Goal: Task Accomplishment & Management: Use online tool/utility

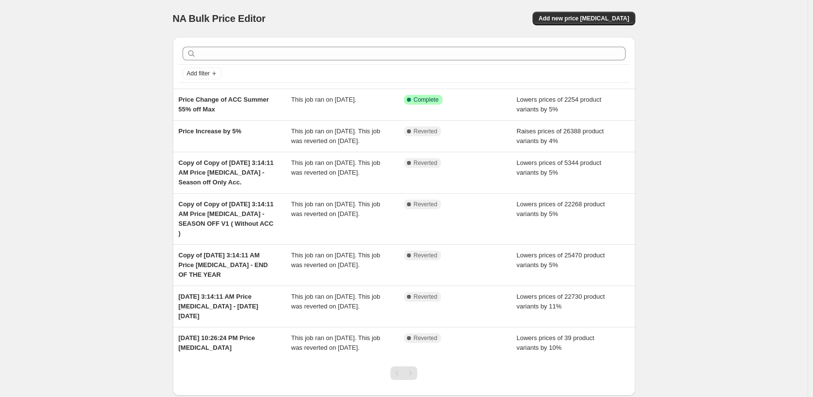
click at [684, 146] on div "NA Bulk Price Editor. This page is ready NA Bulk Price Editor Add new price cha…" at bounding box center [403, 227] width 807 height 455
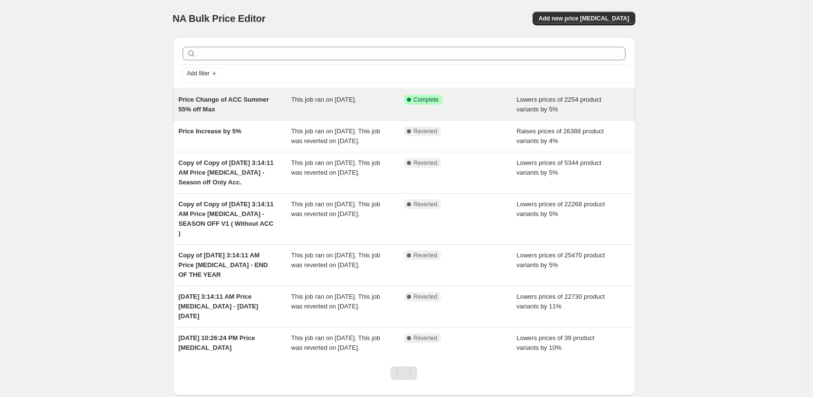
click at [329, 95] on div "This job ran on May 22, 2025." at bounding box center [347, 104] width 113 height 19
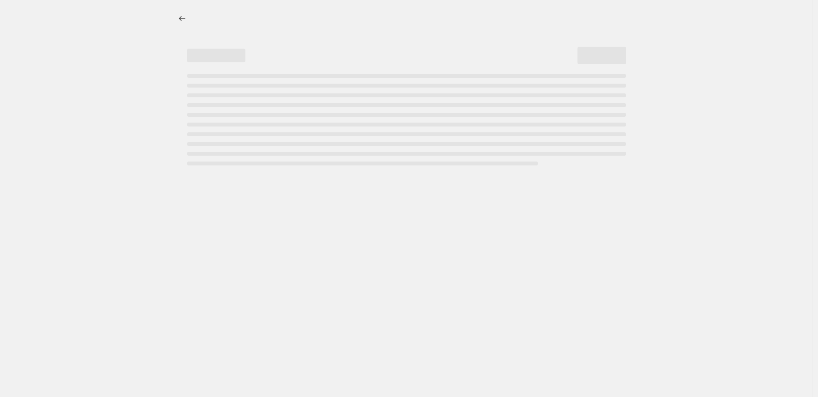
select select "percentage"
select select "pp"
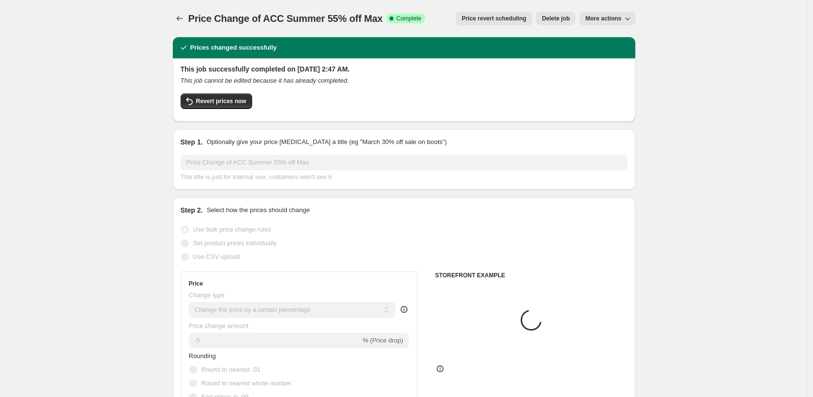
select select "tag"
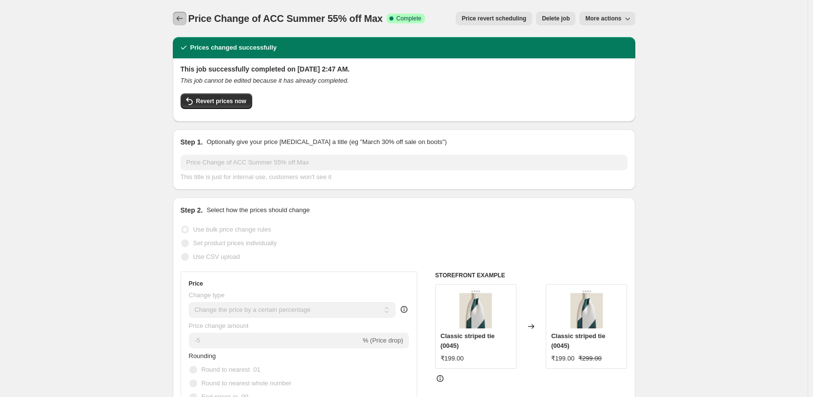
click at [176, 18] on button "Price change jobs" at bounding box center [180, 19] width 14 height 14
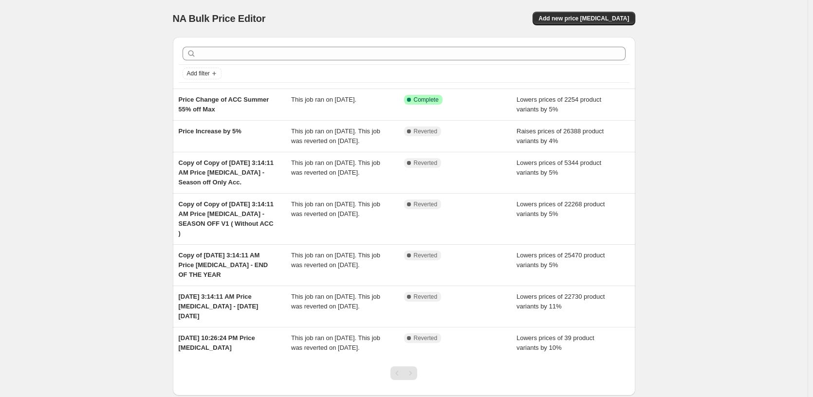
click at [494, 23] on div "Add new price change job" at bounding box center [519, 19] width 232 height 14
click at [580, 12] on button "Add new price change job" at bounding box center [583, 19] width 102 height 14
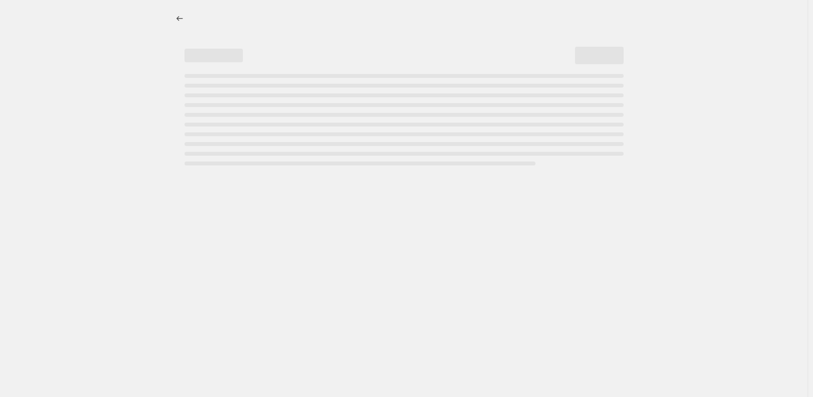
select select "percentage"
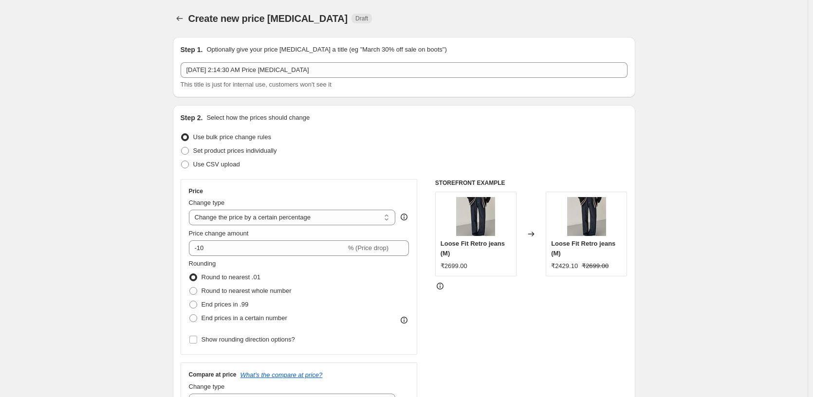
click at [266, 154] on span "Set product prices individually" at bounding box center [235, 150] width 84 height 7
click at [182, 147] on input "Set product prices individually" at bounding box center [181, 147] width 0 height 0
radio input "true"
click at [266, 154] on span "Set product prices individually" at bounding box center [235, 150] width 84 height 7
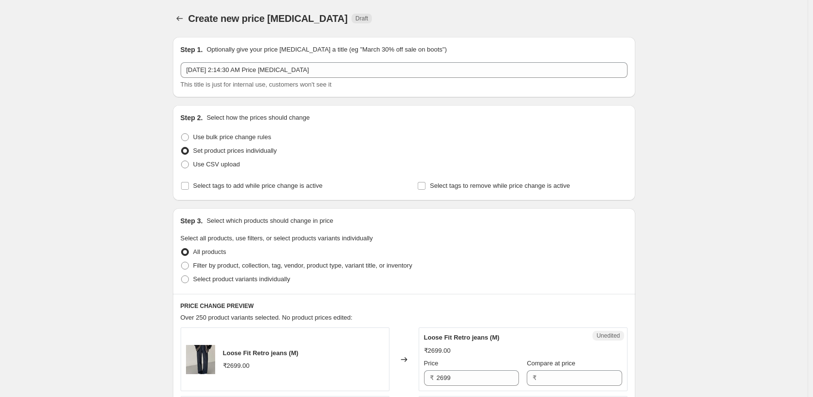
click at [212, 136] on span "Use bulk price change rules" at bounding box center [232, 136] width 78 height 7
click at [182, 134] on input "Use bulk price change rules" at bounding box center [181, 133] width 0 height 0
radio input "true"
select select "percentage"
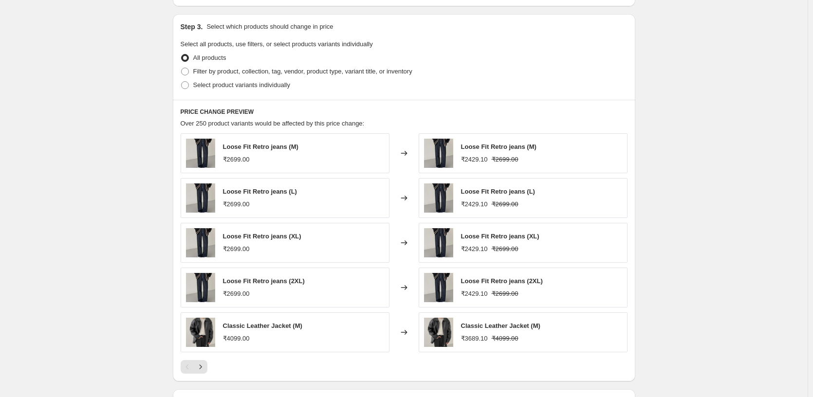
scroll to position [438, 0]
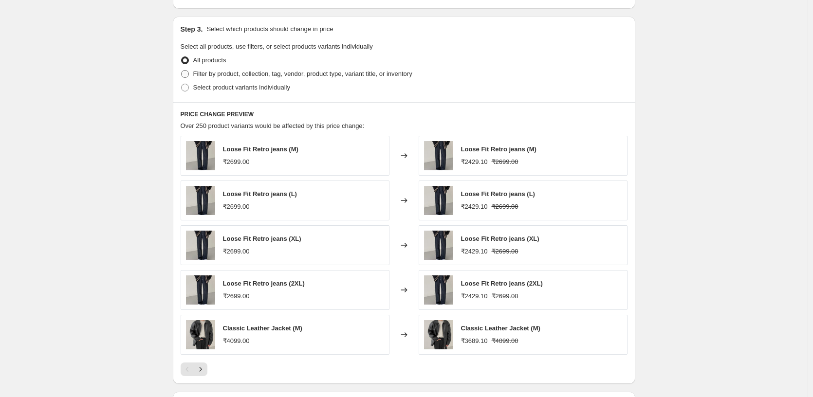
click at [229, 76] on span "Filter by product, collection, tag, vendor, product type, variant title, or inv…" at bounding box center [302, 73] width 219 height 7
click at [182, 71] on input "Filter by product, collection, tag, vendor, product type, variant title, or inv…" at bounding box center [181, 70] width 0 height 0
radio input "true"
click at [229, 76] on span "Filter by product, collection, tag, vendor, product type, variant title, or inv…" at bounding box center [302, 73] width 219 height 7
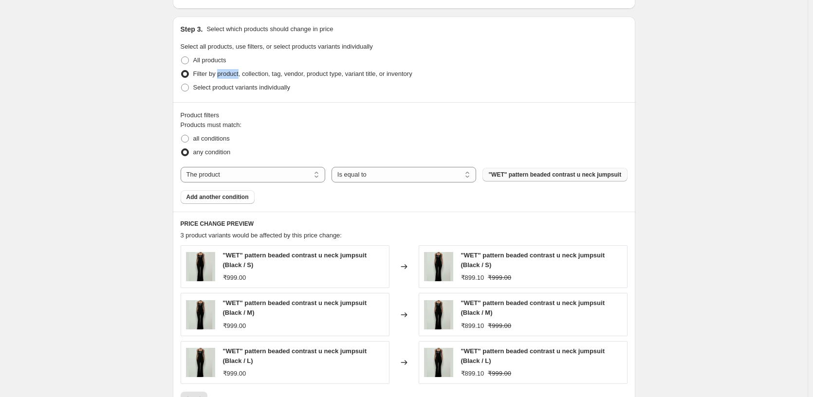
click at [530, 178] on span ""WET" pattern beaded contrast u neck jumpsuit" at bounding box center [554, 175] width 133 height 8
click at [720, 240] on div "Create new price change job. This page is ready Create new price change job Dra…" at bounding box center [403, 63] width 807 height 1002
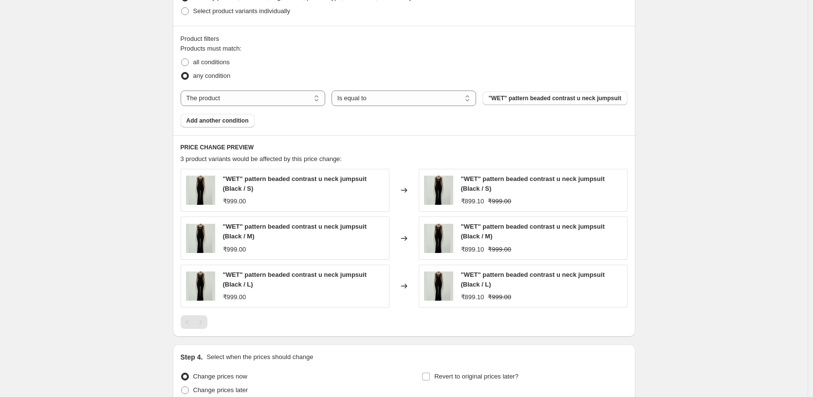
scroll to position [513, 0]
click at [548, 103] on span ""WET" pattern beaded contrast u neck jumpsuit" at bounding box center [554, 99] width 133 height 8
drag, startPoint x: 548, startPoint y: 103, endPoint x: 490, endPoint y: 29, distance: 94.3
click at [490, 29] on div "Product filters Products must match: all conditions any condition The product T…" at bounding box center [404, 82] width 462 height 110
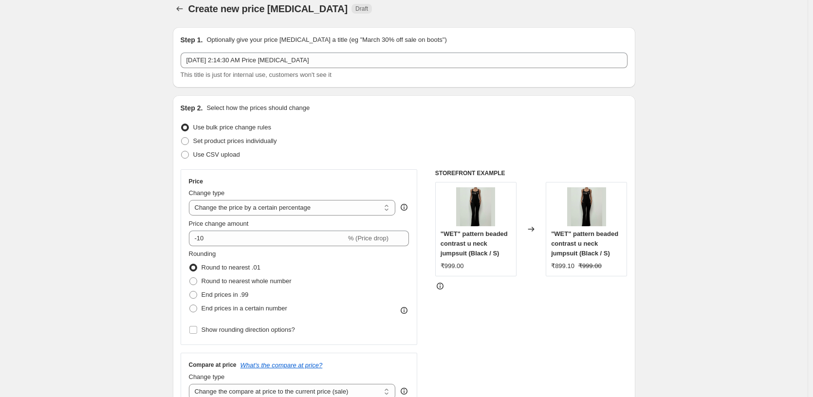
scroll to position [0, 0]
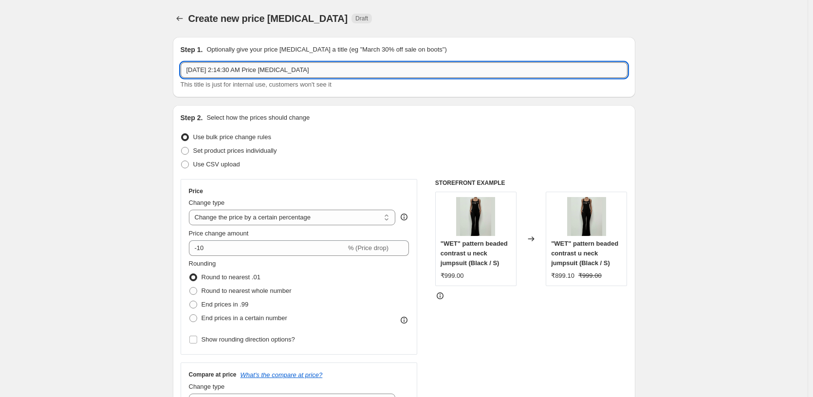
click at [357, 71] on input "Aug 15, 2025, 2:14:30 AM Price change job" at bounding box center [404, 70] width 447 height 16
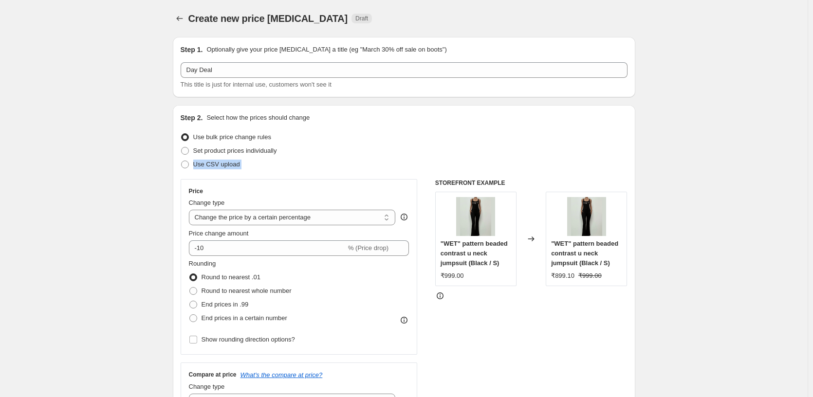
drag, startPoint x: 171, startPoint y: 171, endPoint x: 204, endPoint y: 118, distance: 62.9
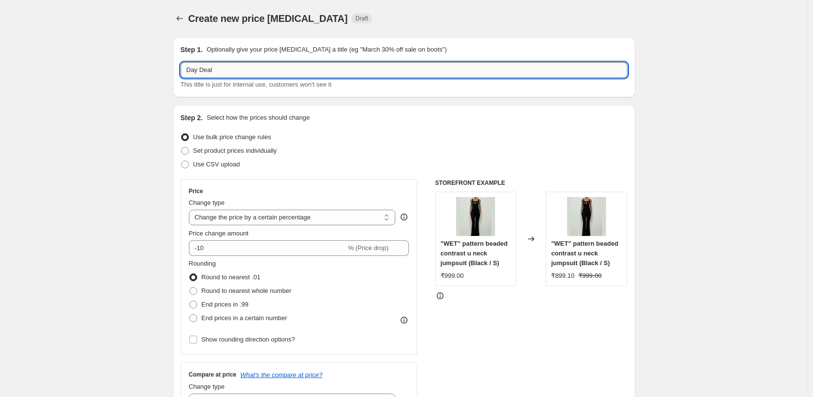
click at [240, 69] on input "Day Deal" at bounding box center [404, 70] width 447 height 16
paste input "One Day Deal"
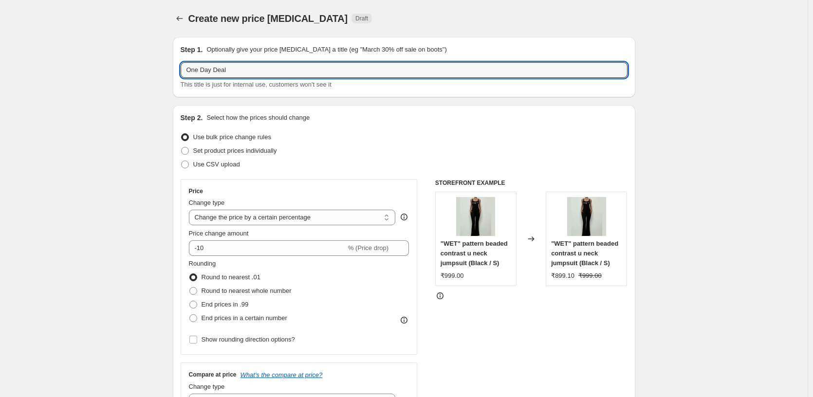
type input "One Day Deal"
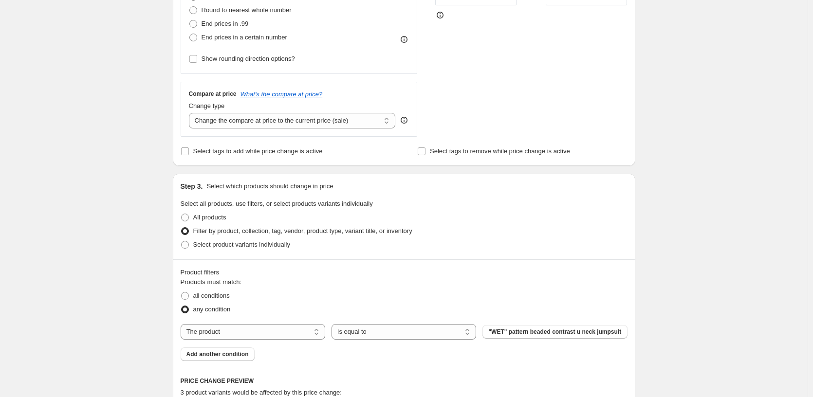
scroll to position [341, 0]
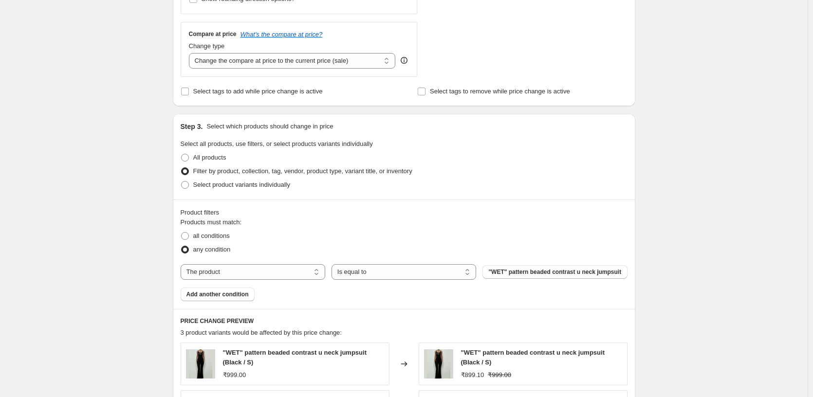
click at [123, 209] on div "Create new price change job. This page is ready Create new price change job Dra…" at bounding box center [403, 160] width 807 height 1002
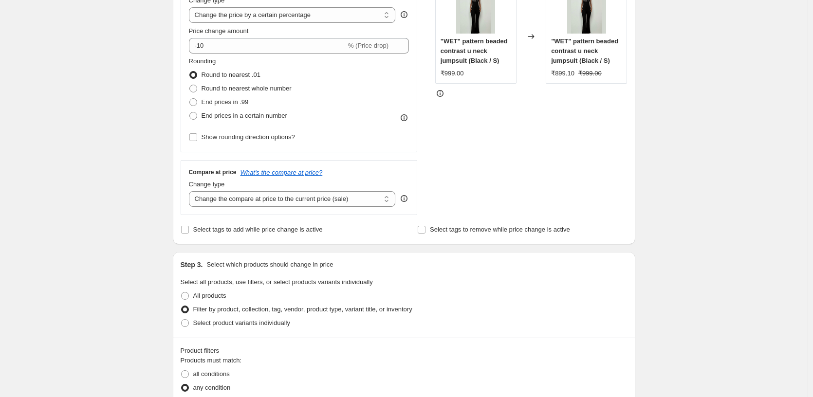
scroll to position [389, 0]
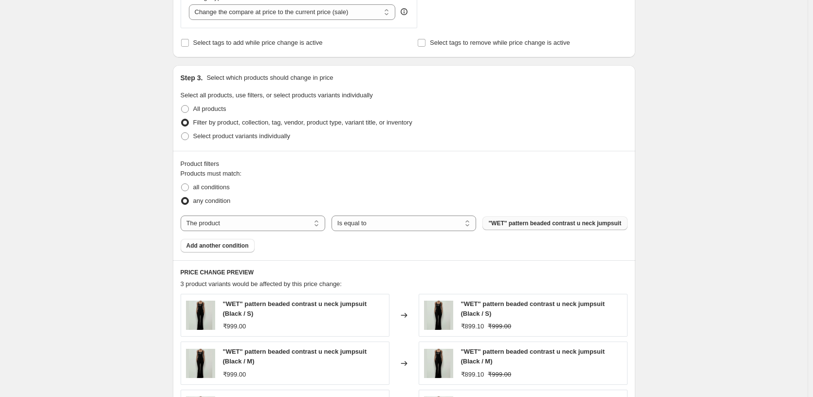
click at [546, 227] on span ""WET" pattern beaded contrast u neck jumpsuit" at bounding box center [554, 223] width 133 height 8
click at [443, 312] on img at bounding box center [438, 315] width 29 height 29
click at [298, 231] on select "The product The product's collection The product's tag The product's vendor The…" at bounding box center [253, 224] width 145 height 16
select select "tag"
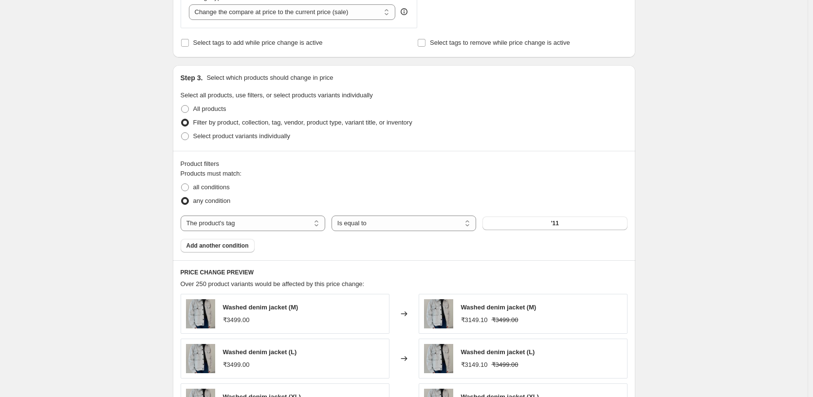
click at [545, 228] on button "'11" at bounding box center [554, 224] width 145 height 14
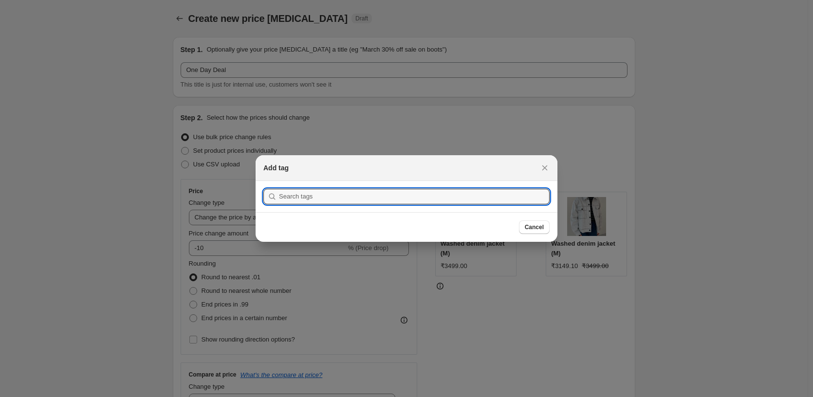
scroll to position [0, 0]
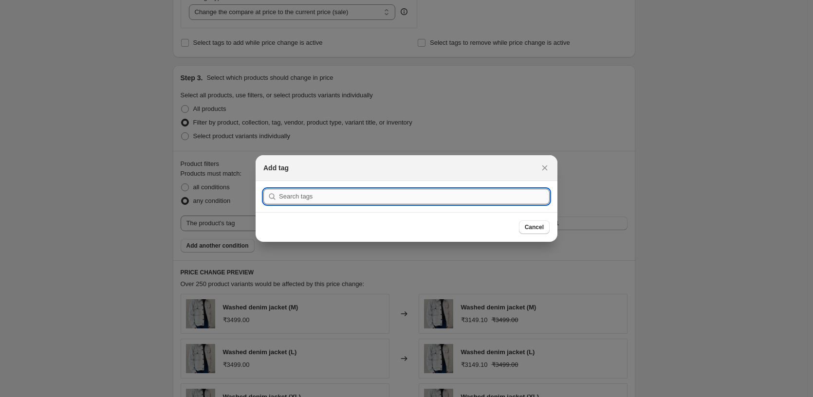
click at [395, 204] on input ":r91:" at bounding box center [414, 197] width 271 height 16
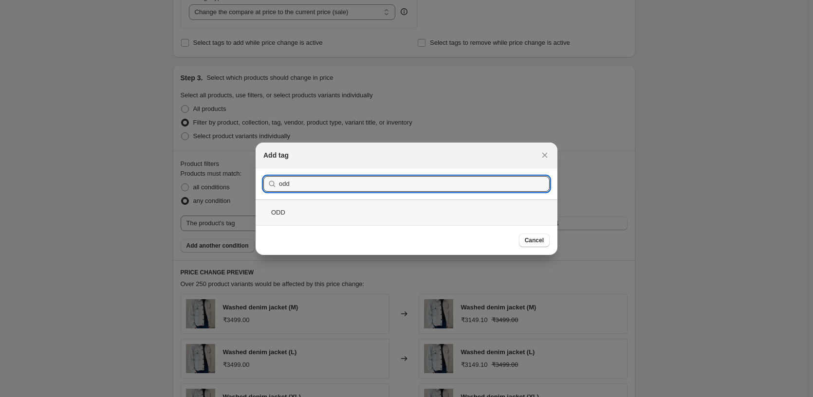
type input "odd"
click at [294, 209] on div "ODD" at bounding box center [407, 213] width 302 height 26
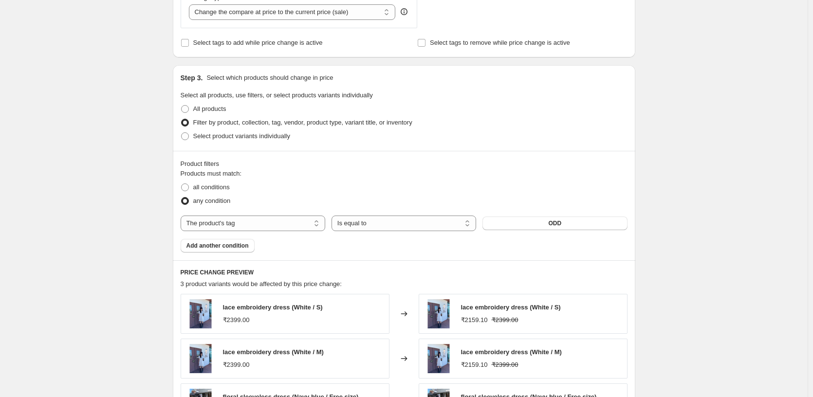
click at [680, 268] on div "Create new price change job. This page is ready Create new price change job Dra…" at bounding box center [403, 107] width 807 height 993
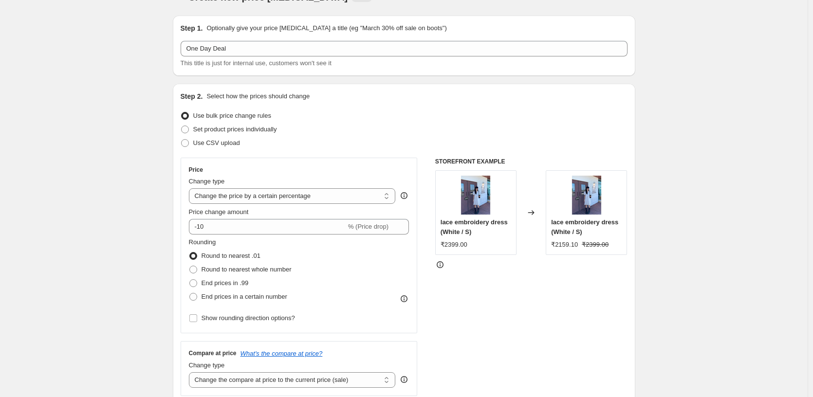
scroll to position [12, 0]
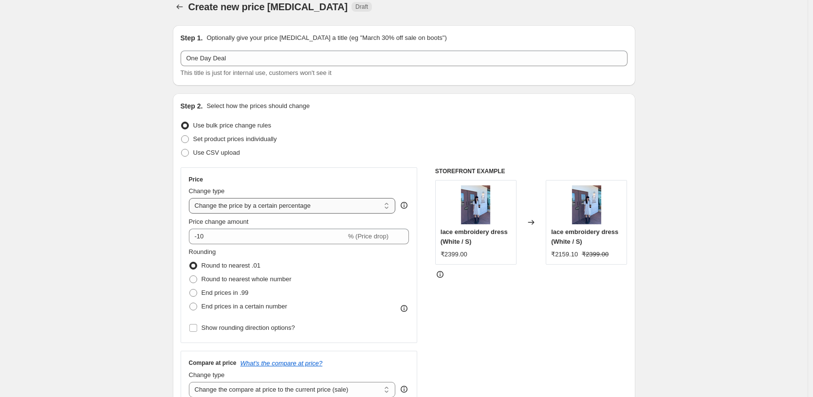
click at [377, 202] on select "Change the price to a certain amount Change the price by a certain amount Chang…" at bounding box center [292, 206] width 207 height 16
click at [552, 314] on div "STOREFRONT EXAMPLE lace embroidery dress (White / S) ₹2399.00 Changed to lace e…" at bounding box center [531, 286] width 192 height 238
click at [245, 330] on span "Show rounding direction options?" at bounding box center [247, 327] width 93 height 7
click at [197, 330] on input "Show rounding direction options?" at bounding box center [193, 328] width 8 height 8
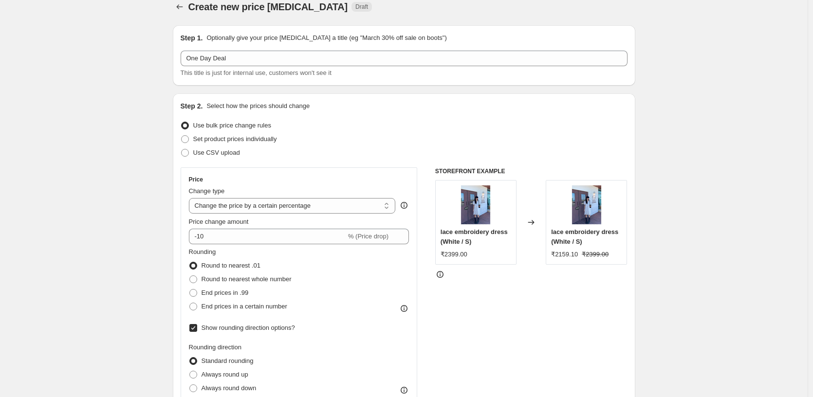
click at [240, 328] on span "Show rounding direction options?" at bounding box center [247, 327] width 93 height 7
click at [197, 328] on input "Show rounding direction options?" at bounding box center [193, 328] width 8 height 8
checkbox input "false"
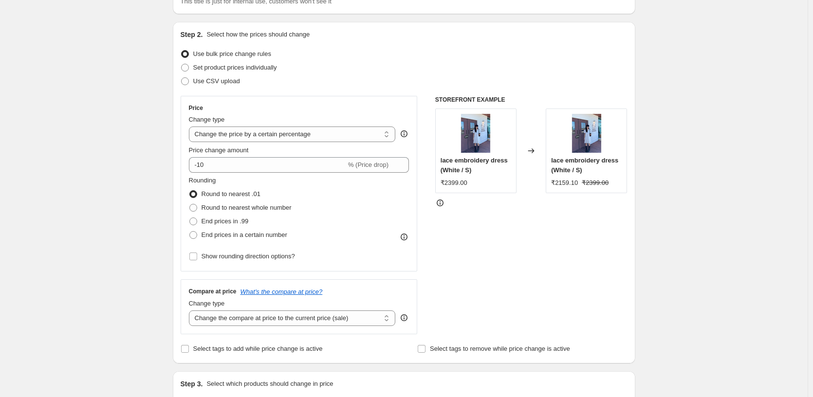
scroll to position [109, 0]
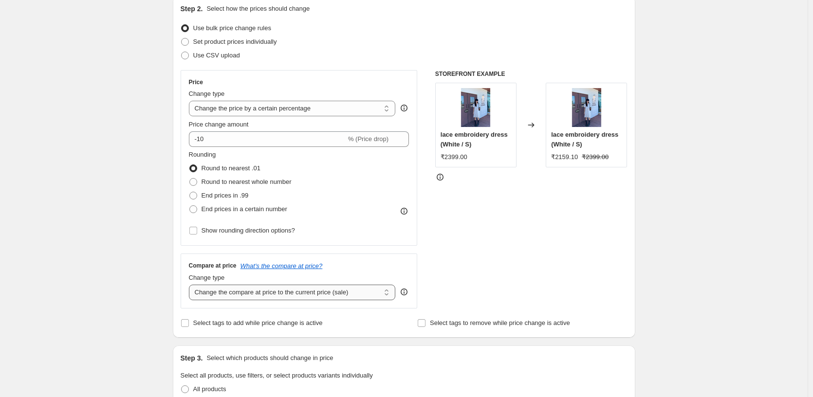
click at [369, 292] on select "Change the compare at price to the current price (sale) Change the compare at p…" at bounding box center [292, 293] width 207 height 16
click at [191, 285] on select "Change the compare at price to the current price (sale) Change the compare at p…" at bounding box center [292, 293] width 207 height 16
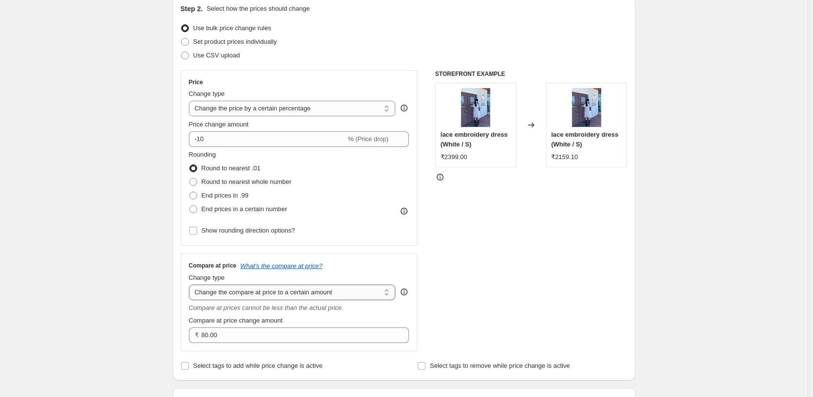
click at [365, 293] on select "Change the compare at price to the current price (sale) Change the compare at p…" at bounding box center [292, 293] width 207 height 16
click at [191, 285] on select "Change the compare at price to the current price (sale) Change the compare at p…" at bounding box center [292, 293] width 207 height 16
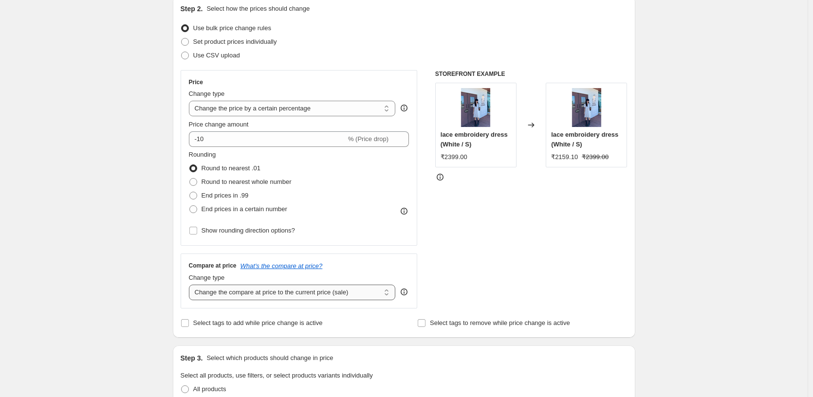
click at [331, 293] on select "Change the compare at price to the current price (sale) Change the compare at p…" at bounding box center [292, 293] width 207 height 16
click at [191, 285] on select "Change the compare at price to the current price (sale) Change the compare at p…" at bounding box center [292, 293] width 207 height 16
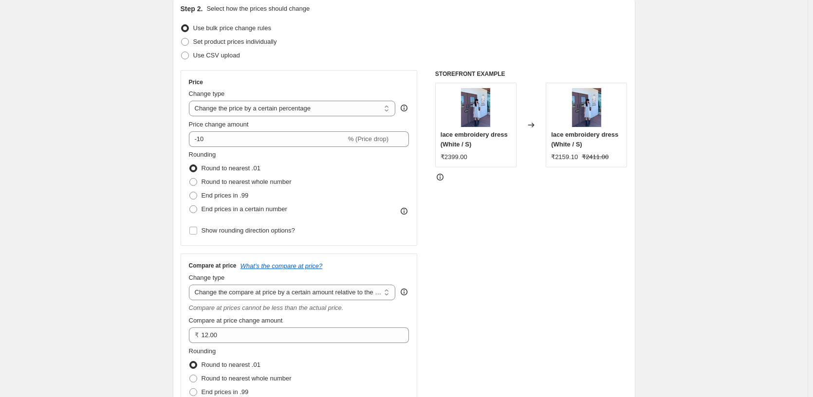
scroll to position [158, 0]
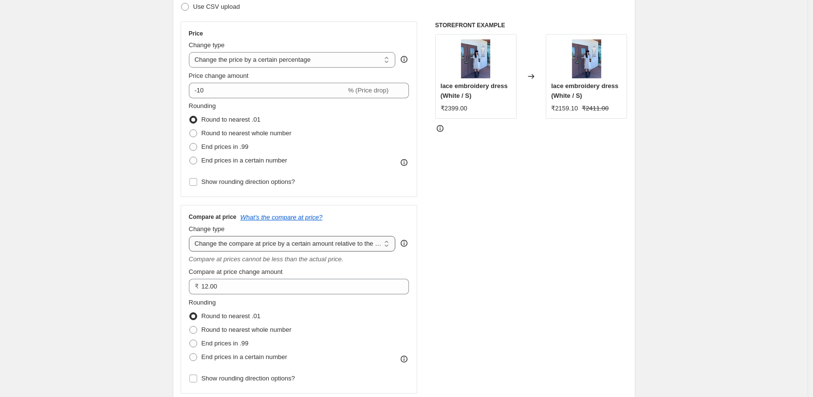
click at [318, 250] on select "Change the compare at price to the current price (sale) Change the compare at p…" at bounding box center [292, 244] width 207 height 16
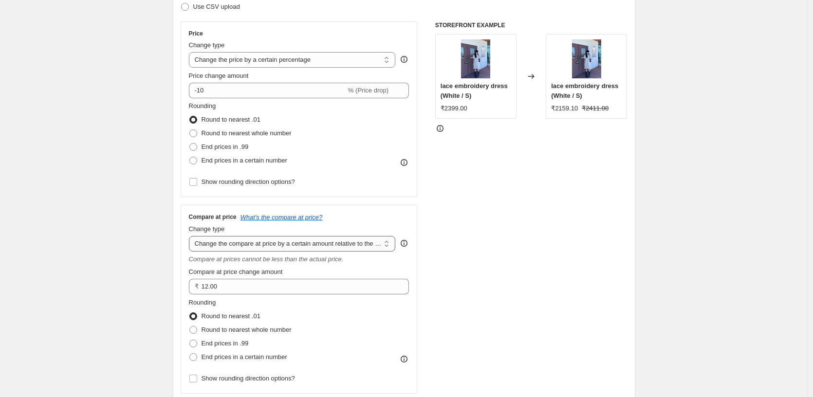
click at [318, 250] on select "Change the compare at price to the current price (sale) Change the compare at p…" at bounding box center [292, 244] width 207 height 16
select select "ep"
click at [191, 236] on select "Change the compare at price to the current price (sale) Change the compare at p…" at bounding box center [292, 244] width 207 height 16
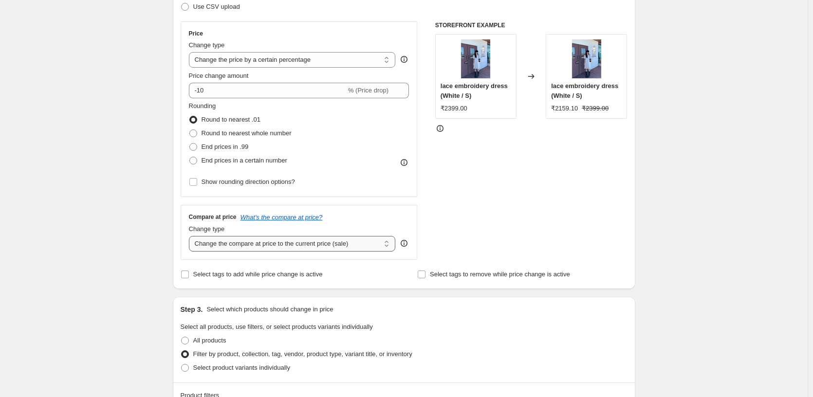
click at [320, 248] on select "Change the compare at price to the current price (sale) Change the compare at p…" at bounding box center [292, 244] width 207 height 16
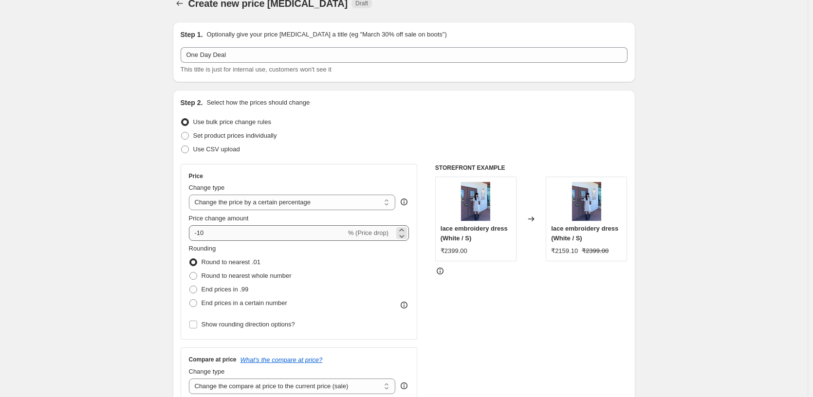
scroll to position [12, 0]
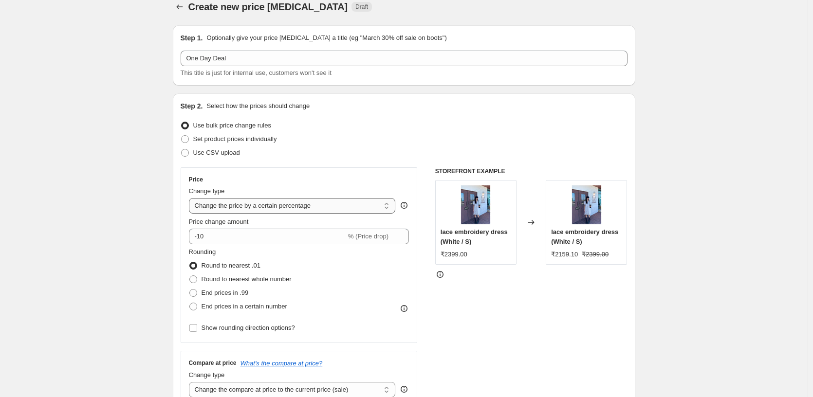
click at [350, 209] on select "Change the price to a certain amount Change the price by a certain amount Chang…" at bounding box center [292, 206] width 207 height 16
select select "bcap"
click at [191, 198] on select "Change the price to a certain amount Change the price by a certain amount Chang…" at bounding box center [292, 206] width 207 height 16
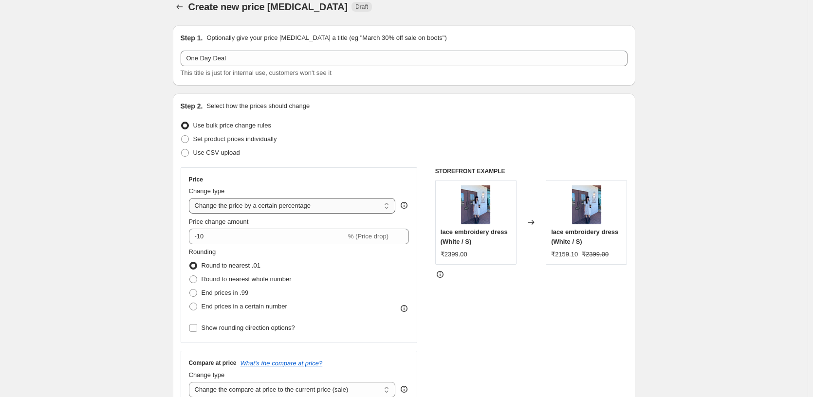
type input "-12.00"
drag, startPoint x: 348, startPoint y: 213, endPoint x: 384, endPoint y: 267, distance: 64.4
click at [384, 267] on div "Rounding Round to nearest .01 Round to nearest whole number End prices in .99 E…" at bounding box center [299, 280] width 220 height 66
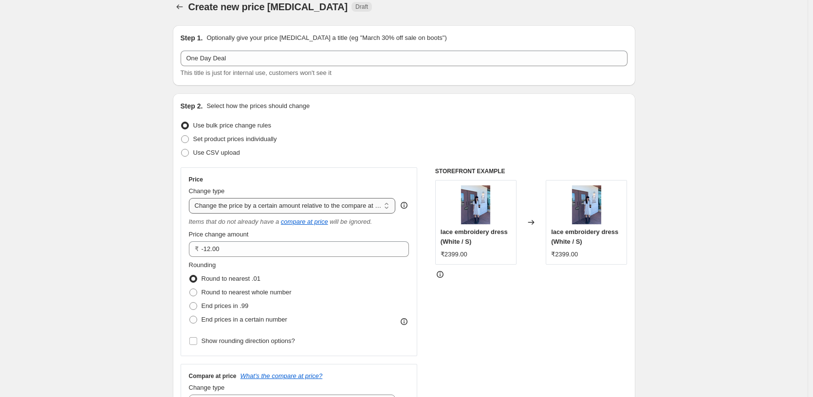
click at [312, 206] on select "Change the price to a certain amount Change the price by a certain amount Chang…" at bounding box center [292, 206] width 207 height 16
select select "pc"
type input "50"
click at [314, 211] on select "Change the price to a certain amount Change the price by a certain amount Chang…" at bounding box center [292, 206] width 207 height 16
select select "pcap"
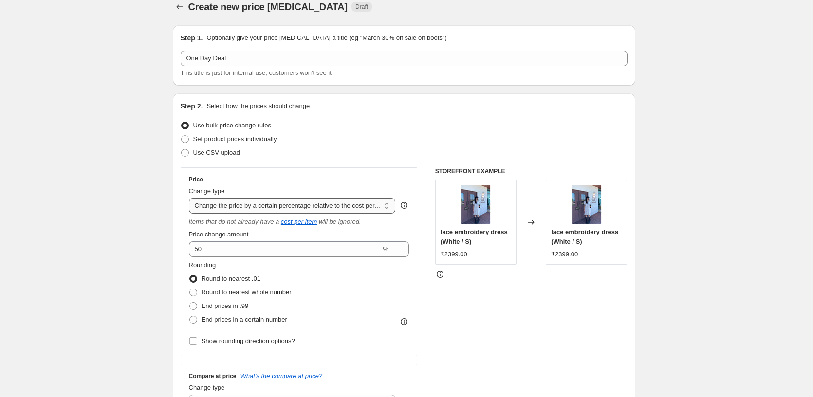
click at [191, 198] on select "Change the price to a certain amount Change the price by a certain amount Chang…" at bounding box center [292, 206] width 207 height 16
type input "-20"
click at [332, 276] on div "Rounding Round to nearest .01 Round to nearest whole number End prices in .99 E…" at bounding box center [299, 293] width 220 height 66
click at [319, 206] on select "Change the price to a certain amount Change the price by a certain amount Chang…" at bounding box center [292, 206] width 207 height 16
select select "ecap"
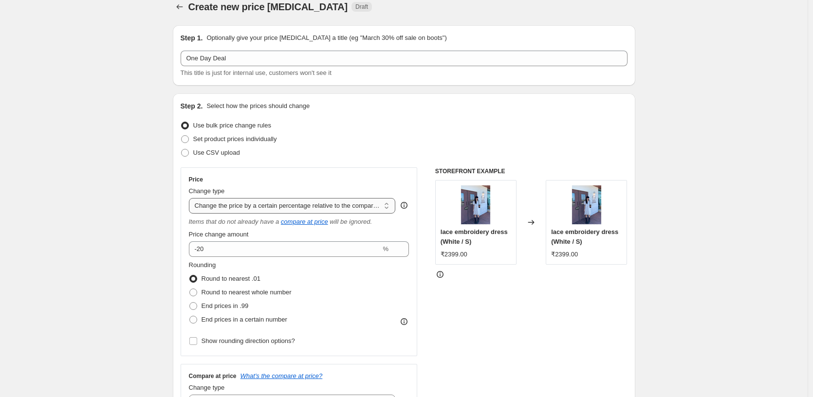
click at [191, 198] on select "Change the price to a certain amount Change the price by a certain amount Chang…" at bounding box center [292, 206] width 207 height 16
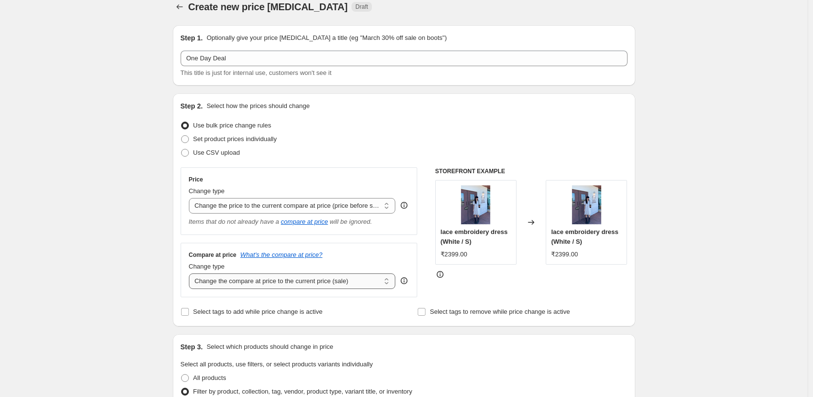
click at [332, 281] on select "Change the compare at price to the current price (sale) Change the compare at p…" at bounding box center [292, 282] width 207 height 16
select select "to"
click at [191, 274] on select "Change the compare at price to the current price (sale) Change the compare at p…" at bounding box center [292, 282] width 207 height 16
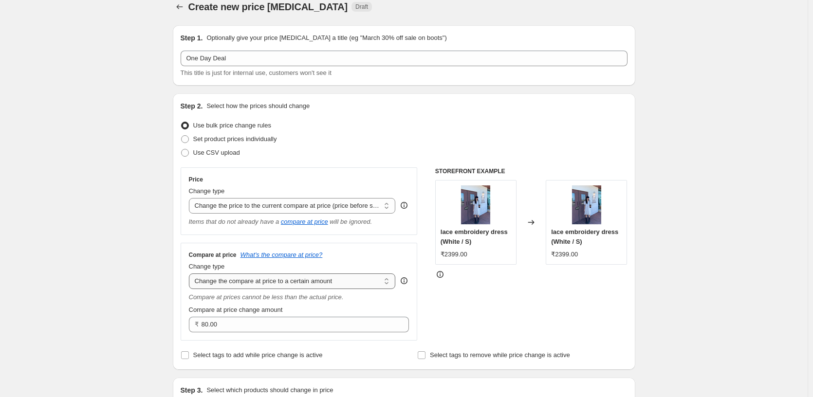
click at [332, 279] on select "Change the compare at price to the current price (sale) Change the compare at p…" at bounding box center [292, 282] width 207 height 16
click at [332, 206] on select "Change the price to a certain amount Change the price by a certain amount Chang…" at bounding box center [292, 206] width 207 height 16
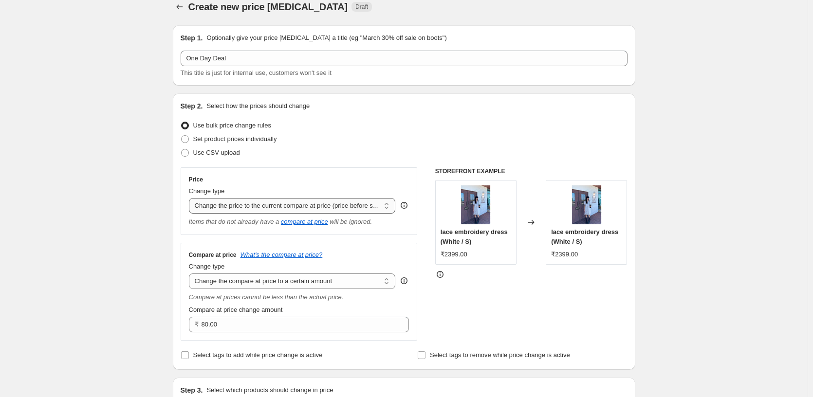
click at [191, 198] on select "Change the price to a certain amount Change the price by a certain amount Chang…" at bounding box center [292, 206] width 207 height 16
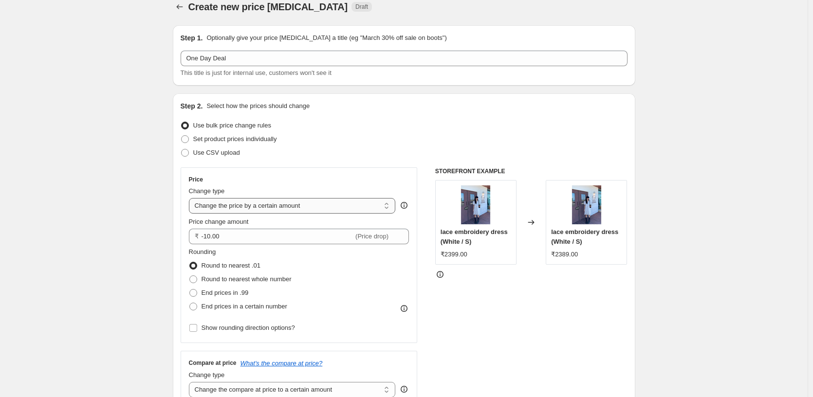
click at [350, 199] on select "Change the price to a certain amount Change the price by a certain amount Chang…" at bounding box center [292, 206] width 207 height 16
select select "percentage"
click at [191, 198] on select "Change the price to a certain amount Change the price by a certain amount Chang…" at bounding box center [292, 206] width 207 height 16
type input "-15"
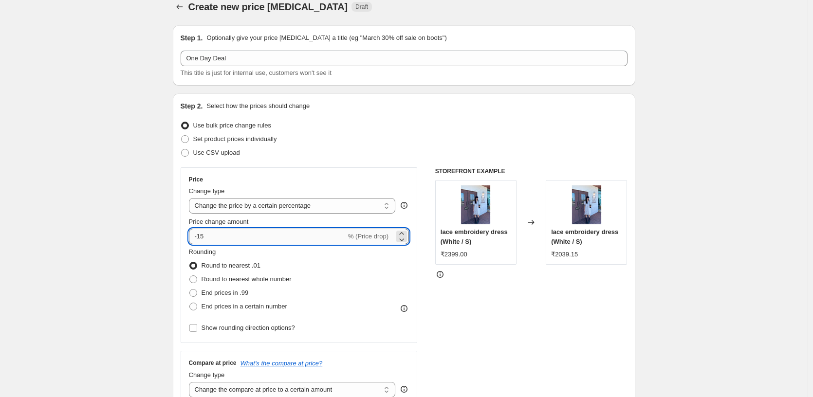
click at [284, 237] on input "-15" at bounding box center [267, 237] width 157 height 16
click at [299, 215] on div "Price Change type Change the price to a certain amount Change the price by a ce…" at bounding box center [299, 255] width 220 height 159
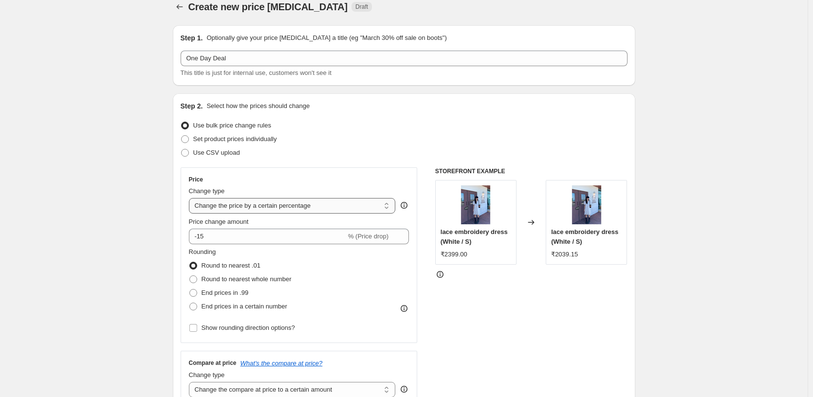
click at [306, 212] on select "Change the price to a certain amount Change the price by a certain amount Chang…" at bounding box center [292, 206] width 207 height 16
click at [191, 198] on select "Change the price to a certain amount Change the price by a certain amount Chang…" at bounding box center [292, 206] width 207 height 16
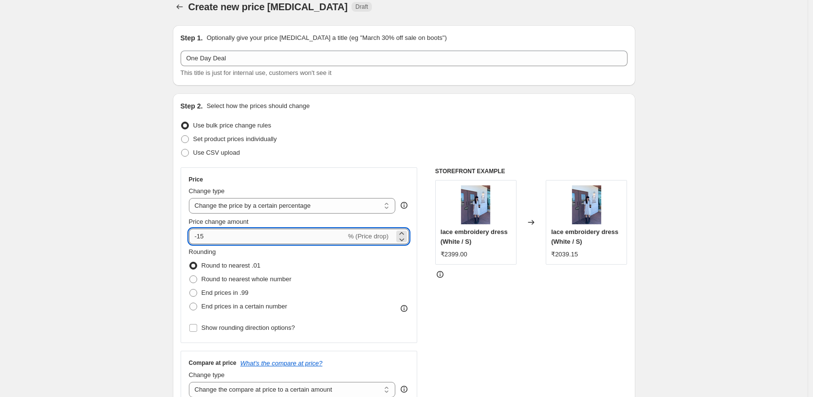
click at [223, 235] on input "-15" at bounding box center [267, 237] width 157 height 16
click at [515, 316] on div "STOREFRONT EXAMPLE lace embroidery dress (White / S) ₹2399.00 Changed to lace e…" at bounding box center [531, 307] width 192 height 281
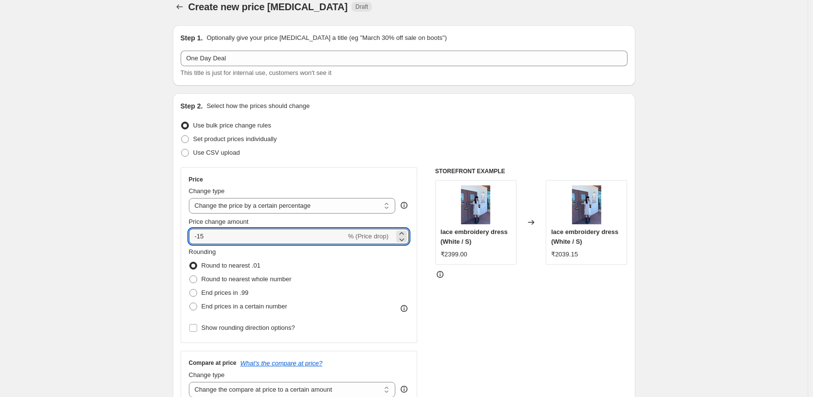
click at [515, 316] on div "STOREFRONT EXAMPLE lace embroidery dress (White / S) ₹2399.00 Changed to lace e…" at bounding box center [531, 307] width 192 height 281
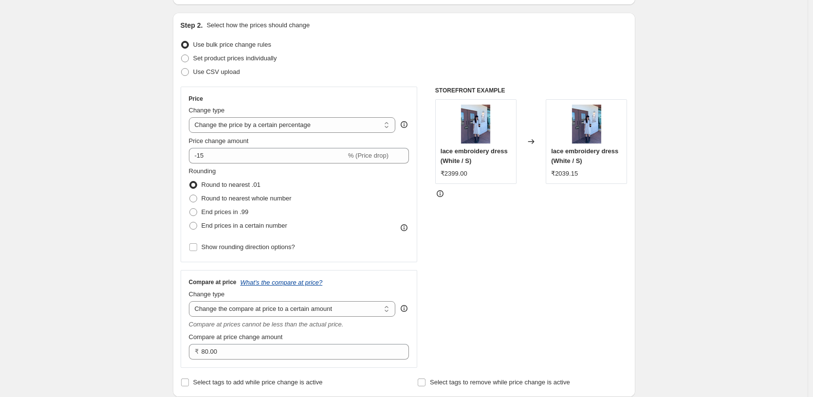
scroll to position [109, 0]
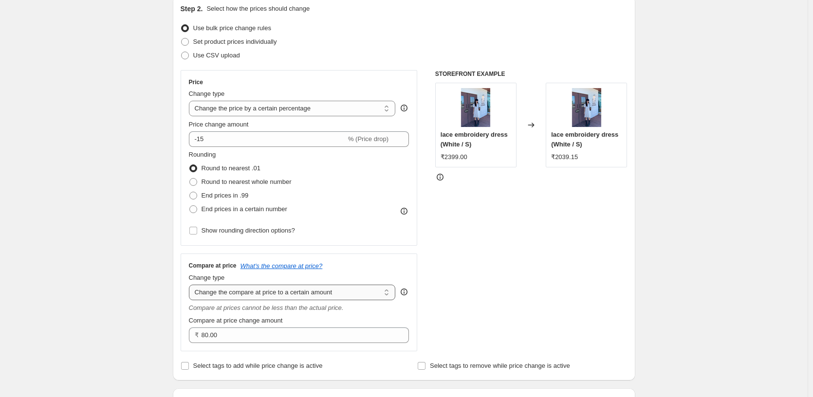
click at [295, 289] on select "Change the compare at price to the current price (sale) Change the compare at p…" at bounding box center [292, 293] width 207 height 16
click at [191, 285] on select "Change the compare at price to the current price (sale) Change the compare at p…" at bounding box center [292, 293] width 207 height 16
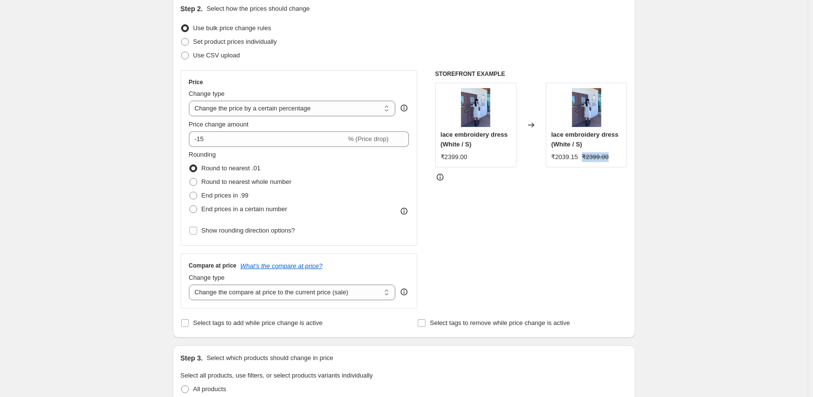
click at [479, 285] on div "STOREFRONT EXAMPLE lace embroidery dress (White / S) ₹2399.00 Changed to lace e…" at bounding box center [531, 189] width 192 height 238
click at [304, 294] on select "Change the compare at price to the current price (sale) Change the compare at p…" at bounding box center [292, 293] width 207 height 16
click at [191, 285] on select "Change the compare at price to the current price (sale) Change the compare at p…" at bounding box center [292, 293] width 207 height 16
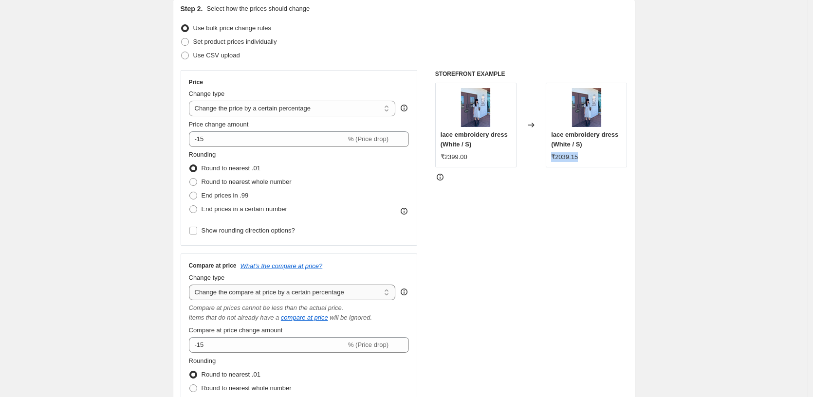
click at [305, 291] on select "Change the compare at price to the current price (sale) Change the compare at p…" at bounding box center [292, 293] width 207 height 16
select select "to"
click at [191, 285] on select "Change the compare at price to the current price (sale) Change the compare at p…" at bounding box center [292, 293] width 207 height 16
type input "80.00"
drag, startPoint x: 304, startPoint y: 300, endPoint x: 332, endPoint y: 318, distance: 33.5
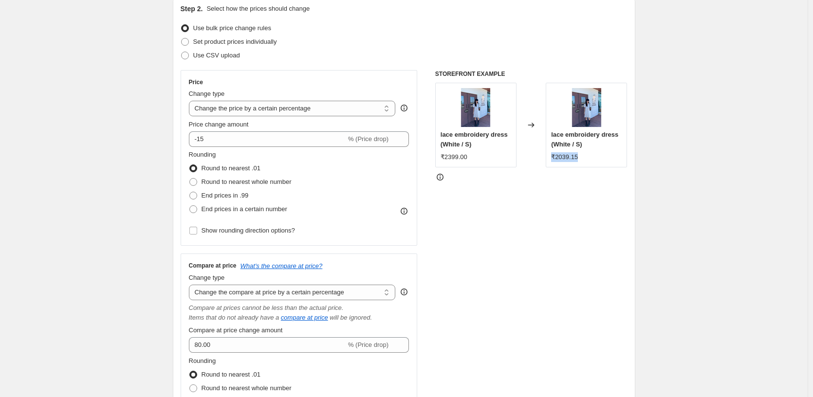
click at [332, 326] on div "Compare at price change amount" at bounding box center [299, 331] width 220 height 10
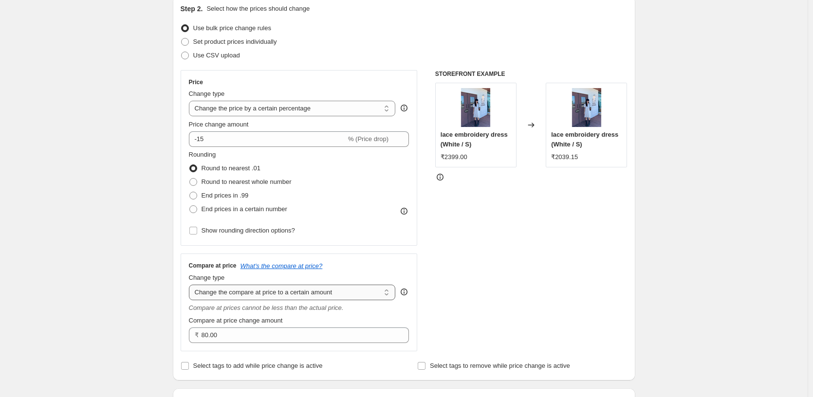
click at [327, 296] on select "Change the compare at price to the current price (sale) Change the compare at p…" at bounding box center [292, 293] width 207 height 16
select select "ep"
click at [191, 285] on select "Change the compare at price to the current price (sale) Change the compare at p…" at bounding box center [292, 293] width 207 height 16
click at [319, 310] on div "Step 2. Select how the prices should change Use bulk price change rules Set pro…" at bounding box center [404, 188] width 447 height 369
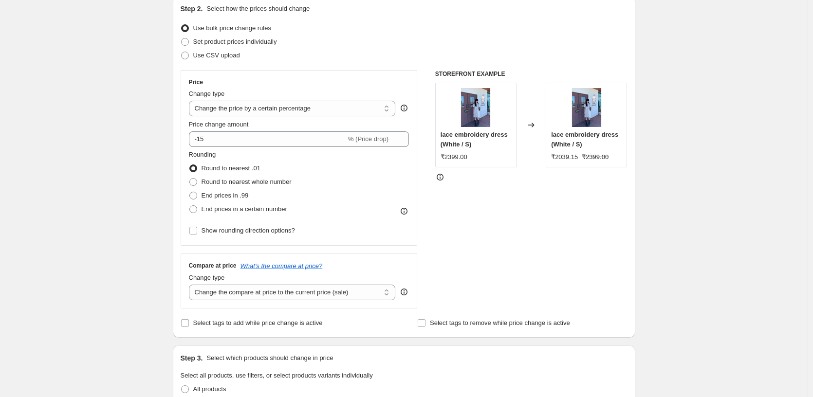
click at [588, 300] on div "STOREFRONT EXAMPLE lace embroidery dress (White / S) ₹2399.00 Changed to lace e…" at bounding box center [531, 189] width 192 height 238
click at [454, 286] on div "STOREFRONT EXAMPLE lace embroidery dress (White / S) ₹2399.00 Changed to lace e…" at bounding box center [531, 189] width 192 height 238
click at [241, 141] on input "-15" at bounding box center [267, 139] width 157 height 16
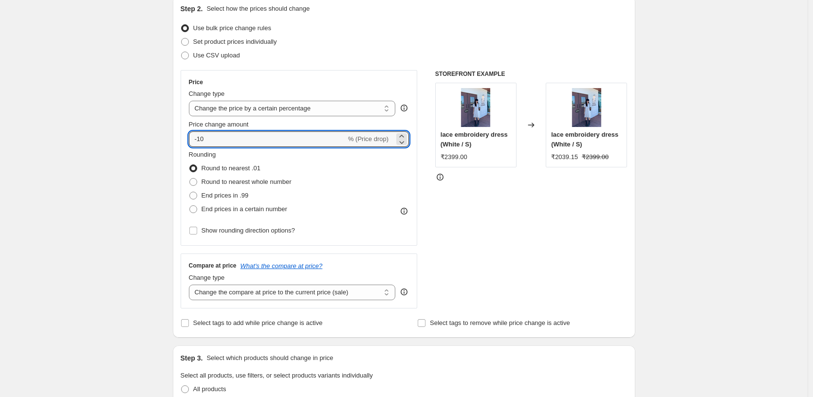
type input "-10"
click at [548, 238] on div "STOREFRONT EXAMPLE lace embroidery dress (White / S) ₹2399.00 Changed to lace e…" at bounding box center [531, 189] width 192 height 238
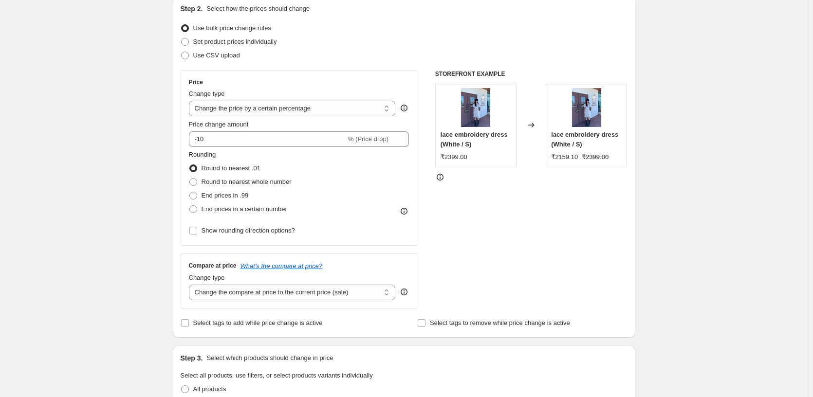
click at [512, 289] on div "STOREFRONT EXAMPLE lace embroidery dress (White / S) ₹2399.00 Changed to lace e…" at bounding box center [531, 189] width 192 height 238
click at [220, 209] on span "End prices in a certain number" at bounding box center [244, 208] width 86 height 7
click at [190, 206] on input "End prices in a certain number" at bounding box center [189, 205] width 0 height 0
radio input "true"
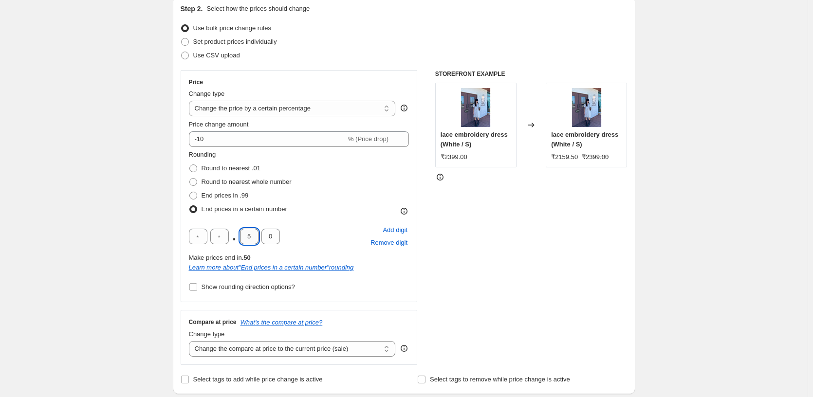
click at [251, 233] on input "5" at bounding box center [249, 237] width 18 height 16
type input "9"
click at [197, 239] on input "text" at bounding box center [198, 237] width 18 height 16
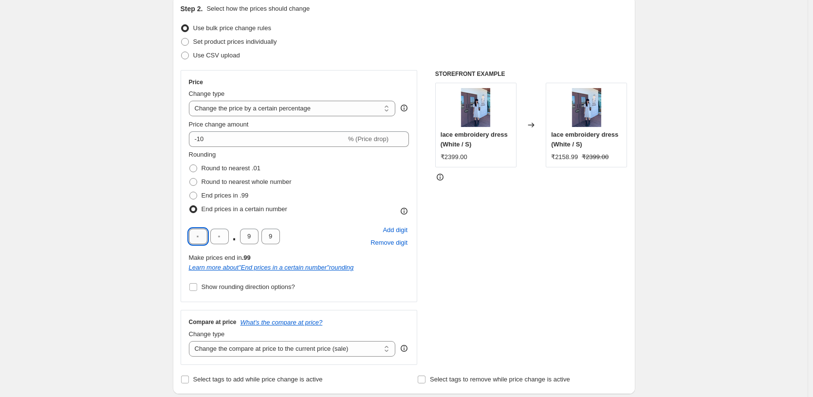
type input "9"
type input "0"
click at [277, 238] on input "9" at bounding box center [270, 237] width 18 height 16
type input "0"
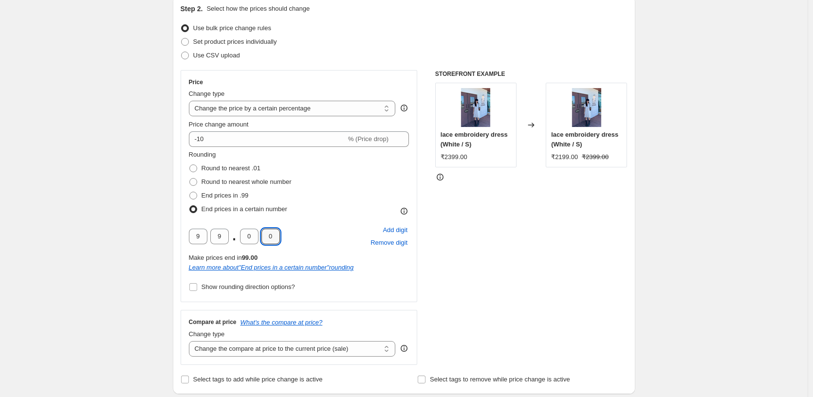
click at [518, 256] on div "STOREFRONT EXAMPLE lace embroidery dress (White / S) ₹2399.00 Changed to lace e…" at bounding box center [531, 217] width 192 height 295
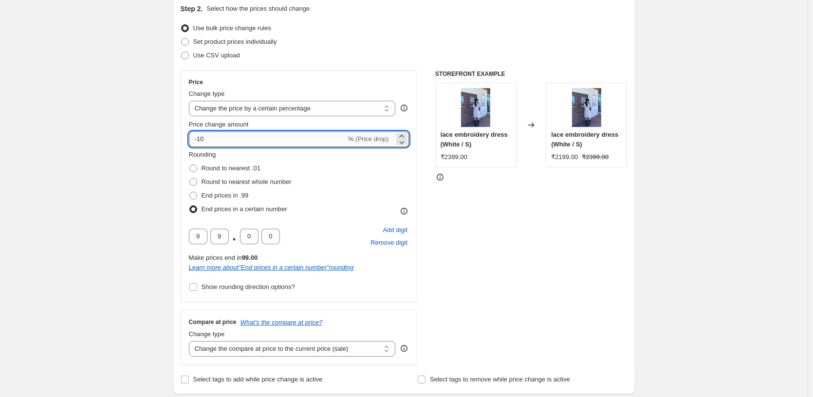
click at [280, 145] on input "-10" at bounding box center [267, 139] width 157 height 16
click at [554, 241] on div "STOREFRONT EXAMPLE lace embroidery dress (White / S) ₹2399.00 Changed to lace e…" at bounding box center [531, 217] width 192 height 295
click at [265, 139] on input "-13" at bounding box center [267, 139] width 157 height 16
type input "-12"
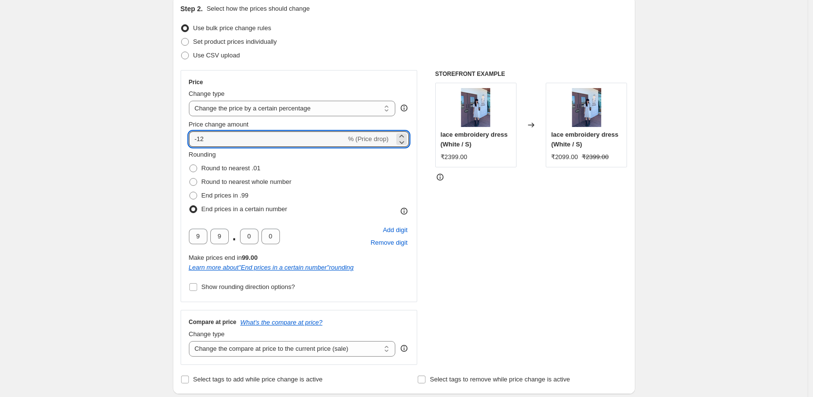
click at [585, 267] on div "STOREFRONT EXAMPLE lace embroidery dress (White / S) ₹2399.00 Changed to lace e…" at bounding box center [531, 217] width 192 height 295
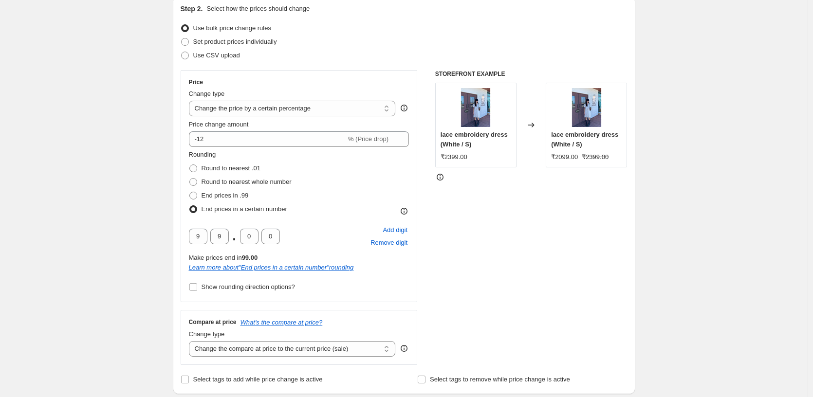
click at [573, 224] on div "STOREFRONT EXAMPLE lace embroidery dress (White / S) ₹2399.00 Changed to lace e…" at bounding box center [531, 217] width 192 height 295
click at [525, 281] on div "STOREFRONT EXAMPLE lace embroidery dress (White / S) ₹2399.00 Changed to lace e…" at bounding box center [531, 217] width 192 height 295
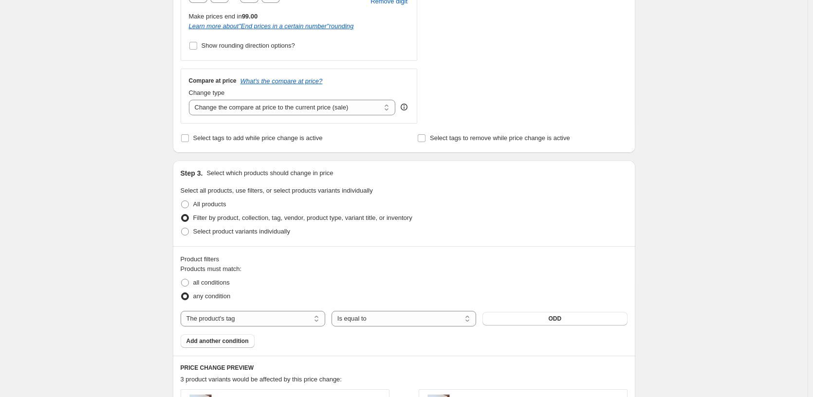
scroll to position [352, 0]
click at [262, 233] on span "Select product variants individually" at bounding box center [241, 229] width 97 height 7
click at [182, 226] on input "Select product variants individually" at bounding box center [181, 226] width 0 height 0
radio input "true"
click at [262, 233] on span "Select product variants individually" at bounding box center [241, 229] width 97 height 7
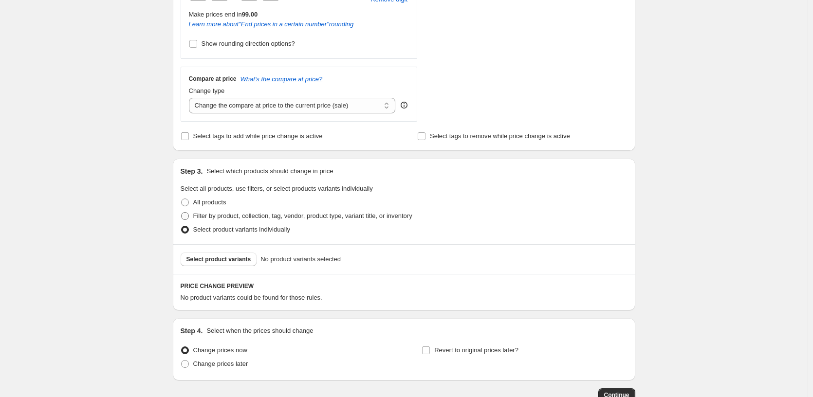
click at [207, 218] on span "Filter by product, collection, tag, vendor, product type, variant title, or inv…" at bounding box center [302, 215] width 219 height 7
click at [182, 213] on input "Filter by product, collection, tag, vendor, product type, variant title, or inv…" at bounding box center [181, 212] width 0 height 0
radio input "true"
select select "tag"
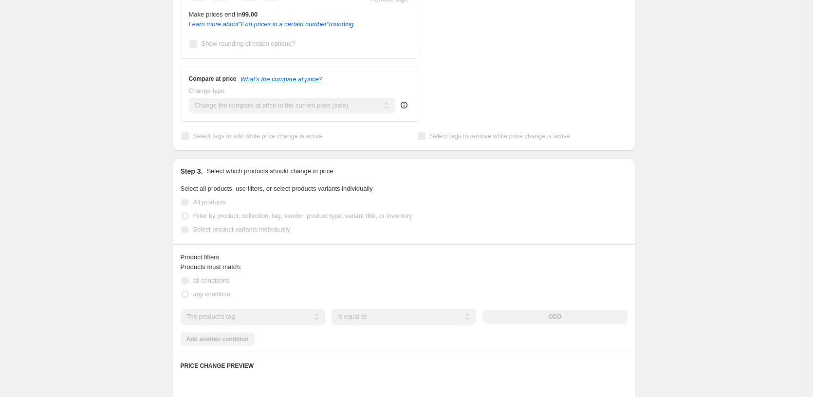
click at [207, 218] on span "Filter by product, collection, tag, vendor, product type, variant title, or inv…" at bounding box center [302, 215] width 219 height 7
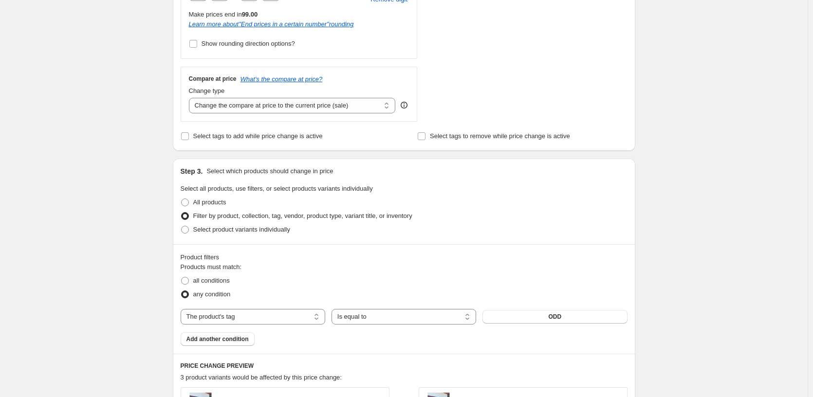
click at [133, 194] on div "Create new price change job. This page is ready Create new price change job Dra…" at bounding box center [403, 172] width 807 height 1049
click at [724, 271] on div "Create new price change job. This page is ready Create new price change job Dra…" at bounding box center [403, 172] width 807 height 1049
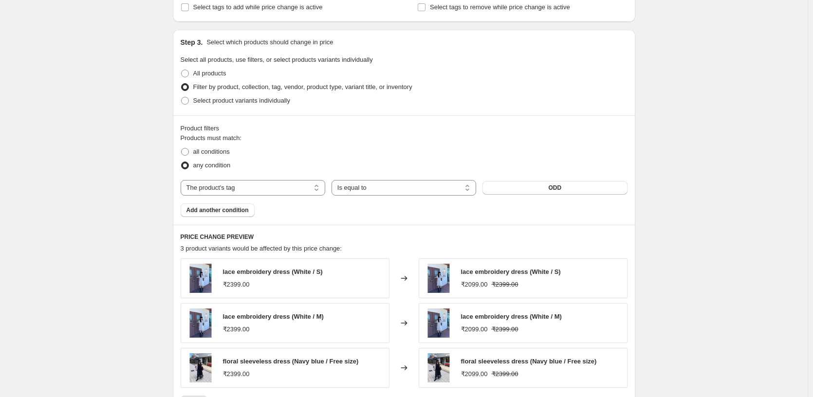
scroll to position [644, 0]
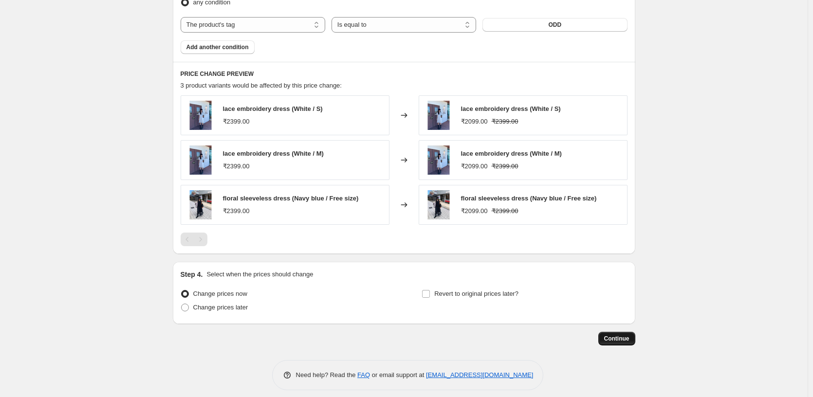
click at [616, 335] on span "Continue" at bounding box center [616, 339] width 25 height 8
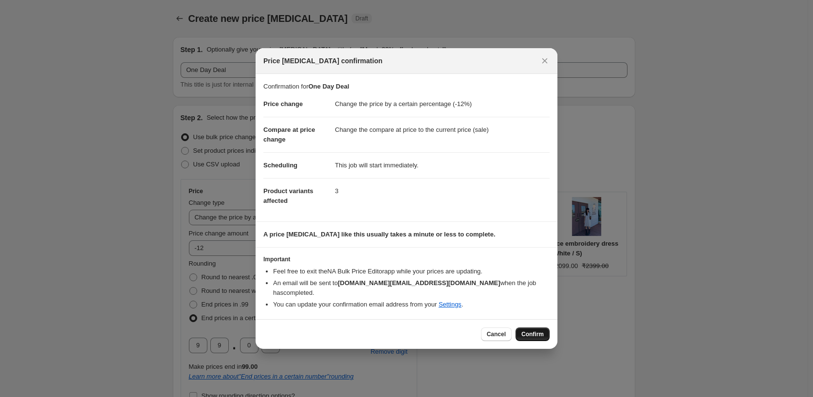
click at [526, 330] on span "Confirm" at bounding box center [532, 334] width 22 height 8
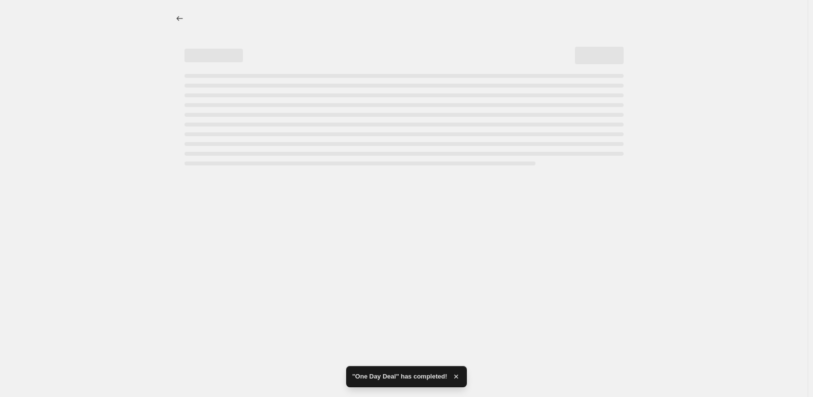
select select "percentage"
select select "tag"
